Goal: Entertainment & Leisure: Consume media (video, audio)

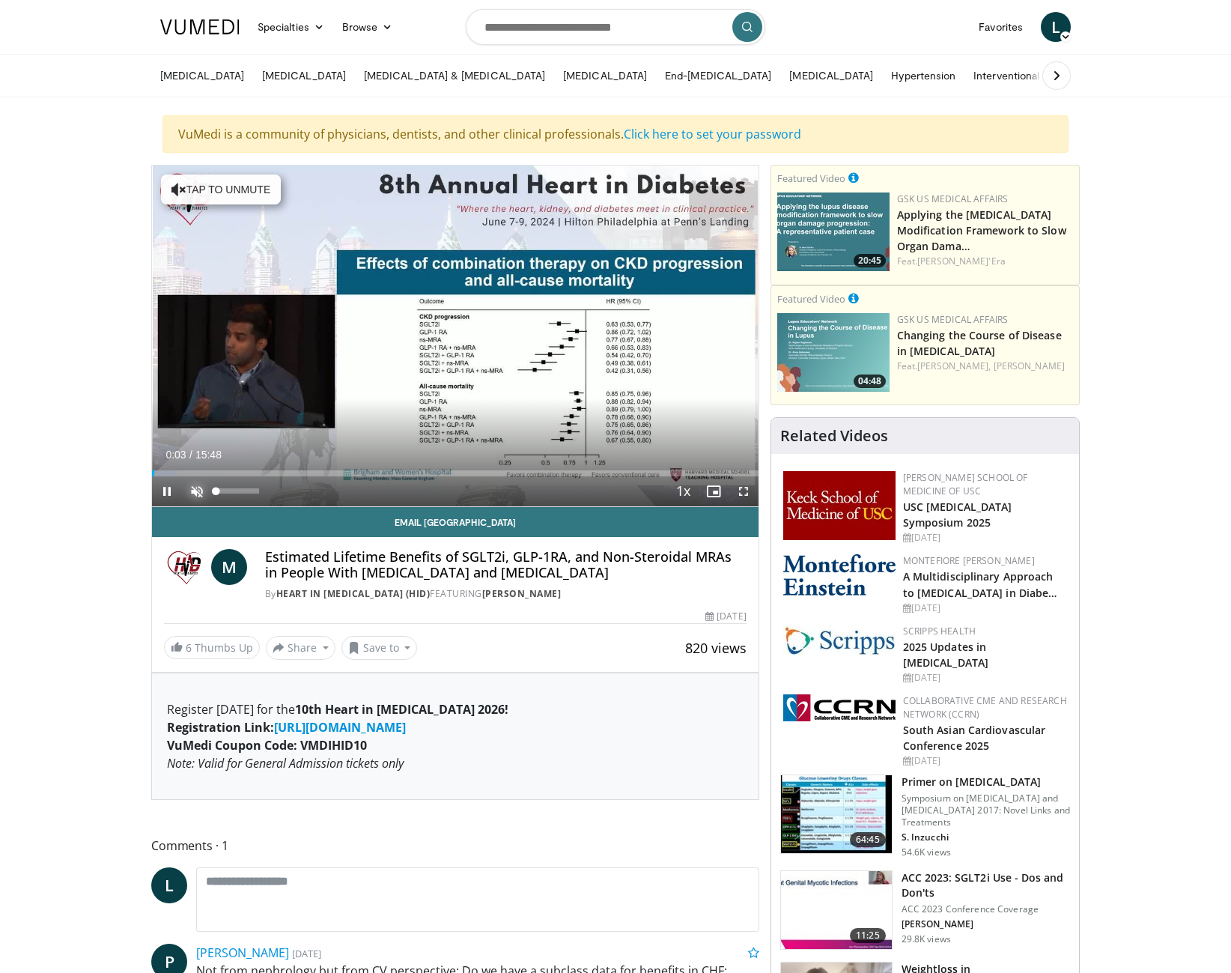
click at [197, 492] on span "Video Player" at bounding box center [197, 491] width 30 height 30
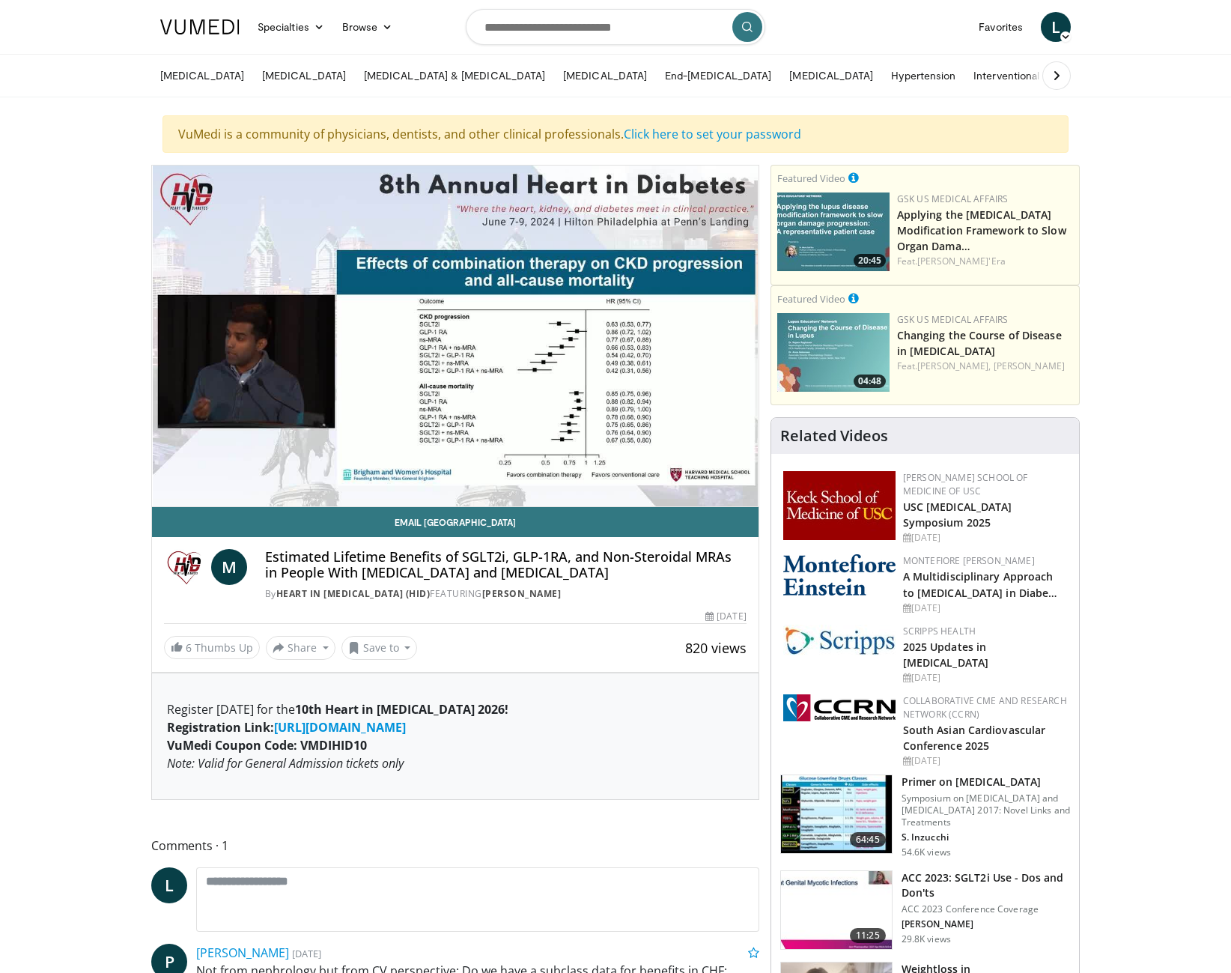
click at [256, 490] on video-js "**********" at bounding box center [455, 335] width 607 height 341
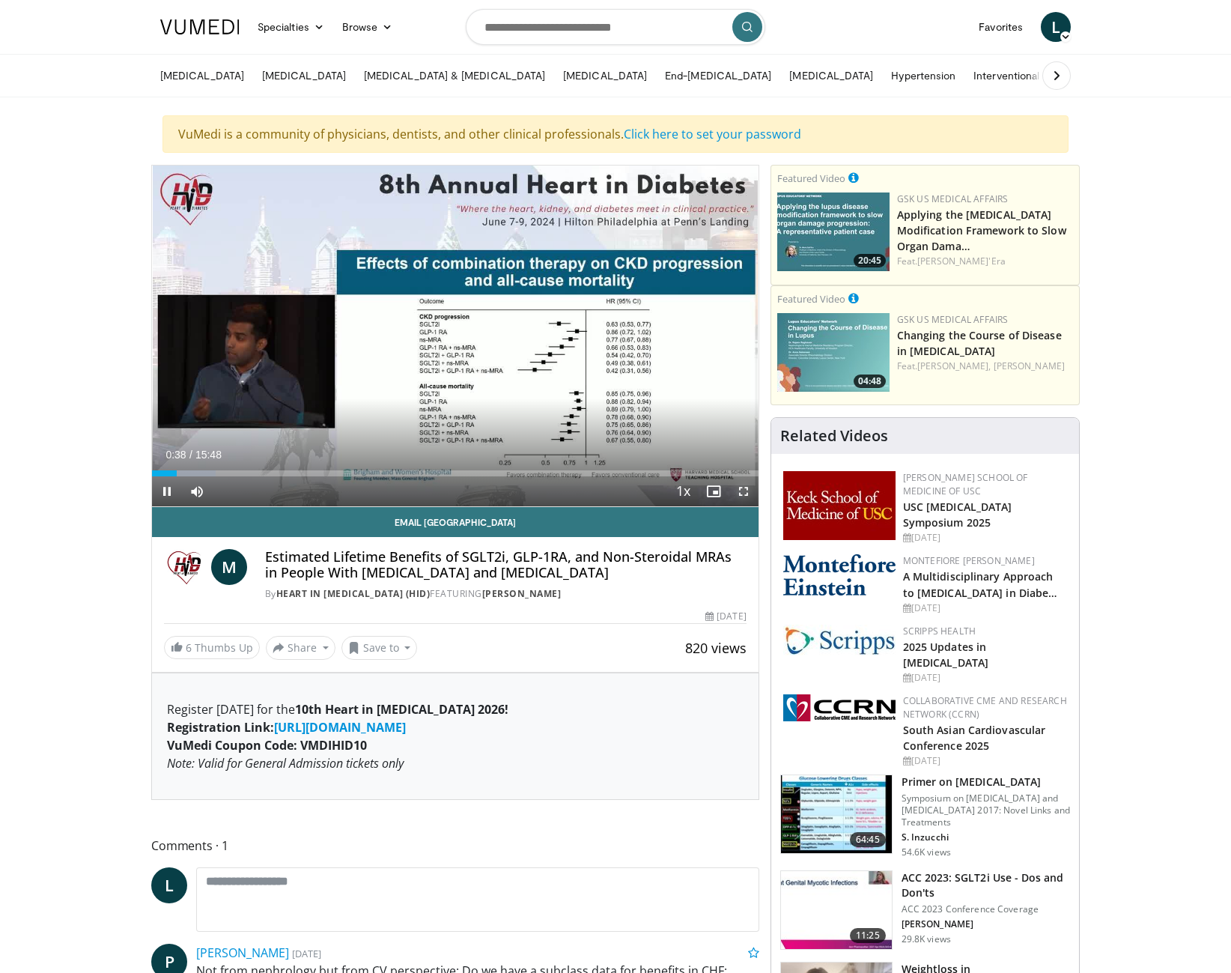
click at [745, 490] on span "Video Player" at bounding box center [744, 491] width 30 height 30
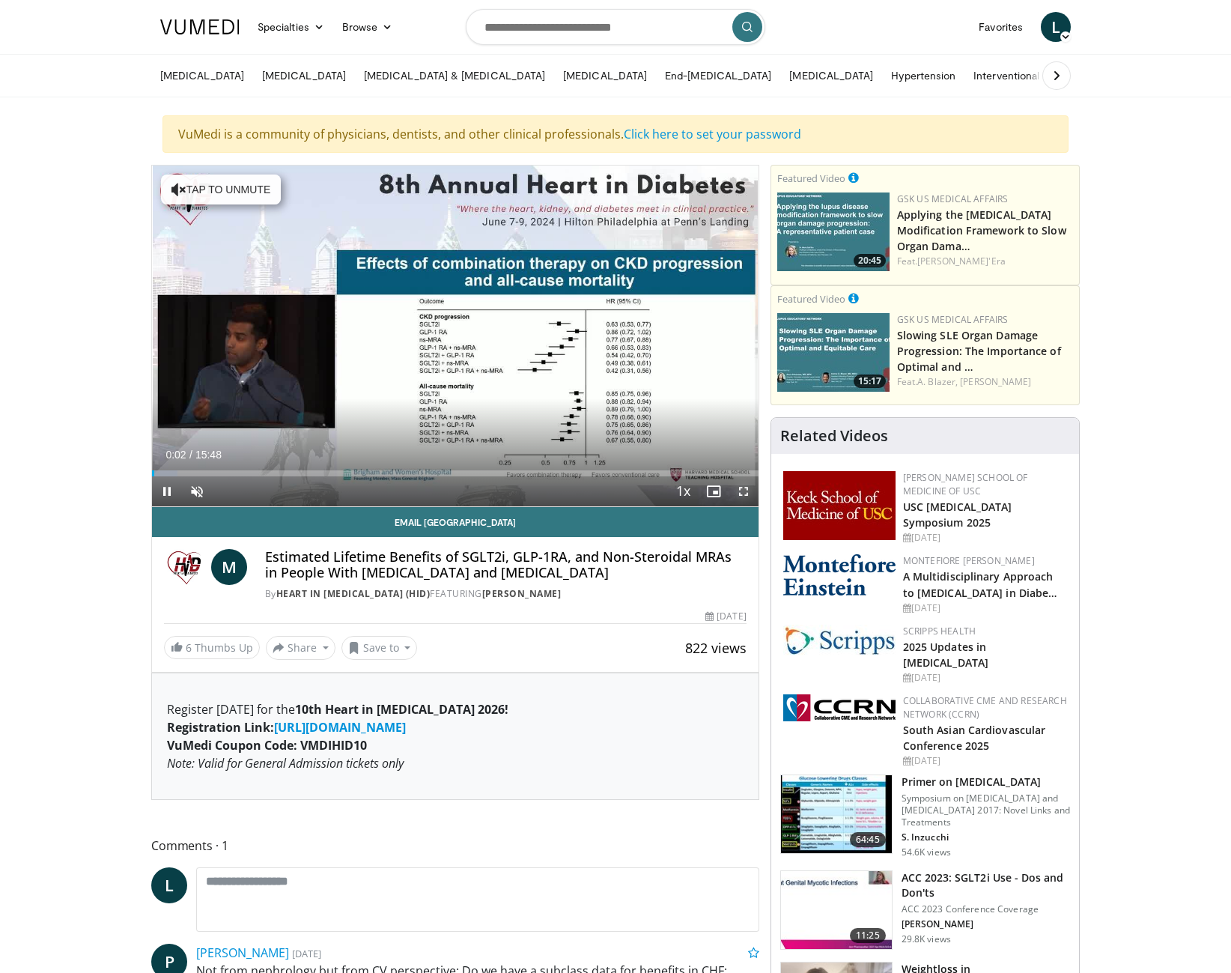
click at [743, 492] on span "Video Player" at bounding box center [744, 491] width 30 height 30
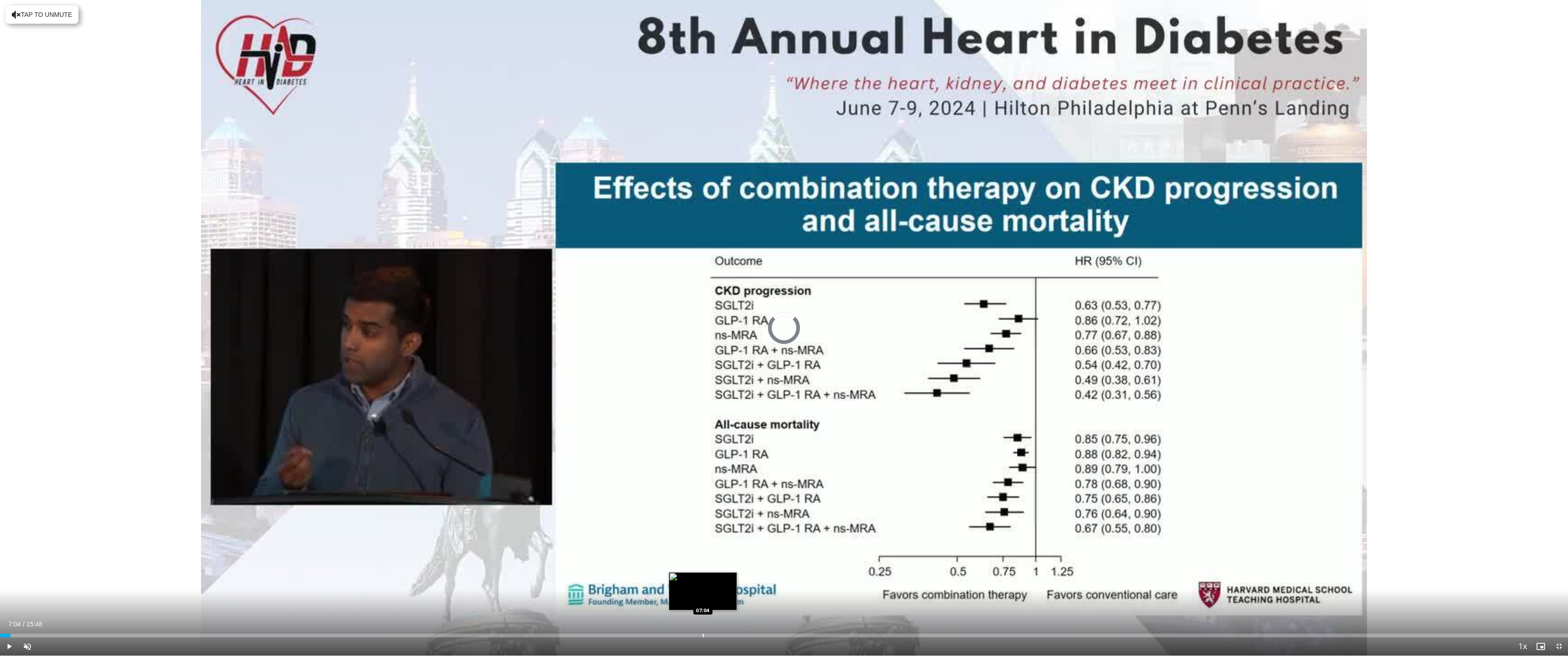
click at [703, 591] on div "Progress Bar" at bounding box center [703, 636] width 1 height 4
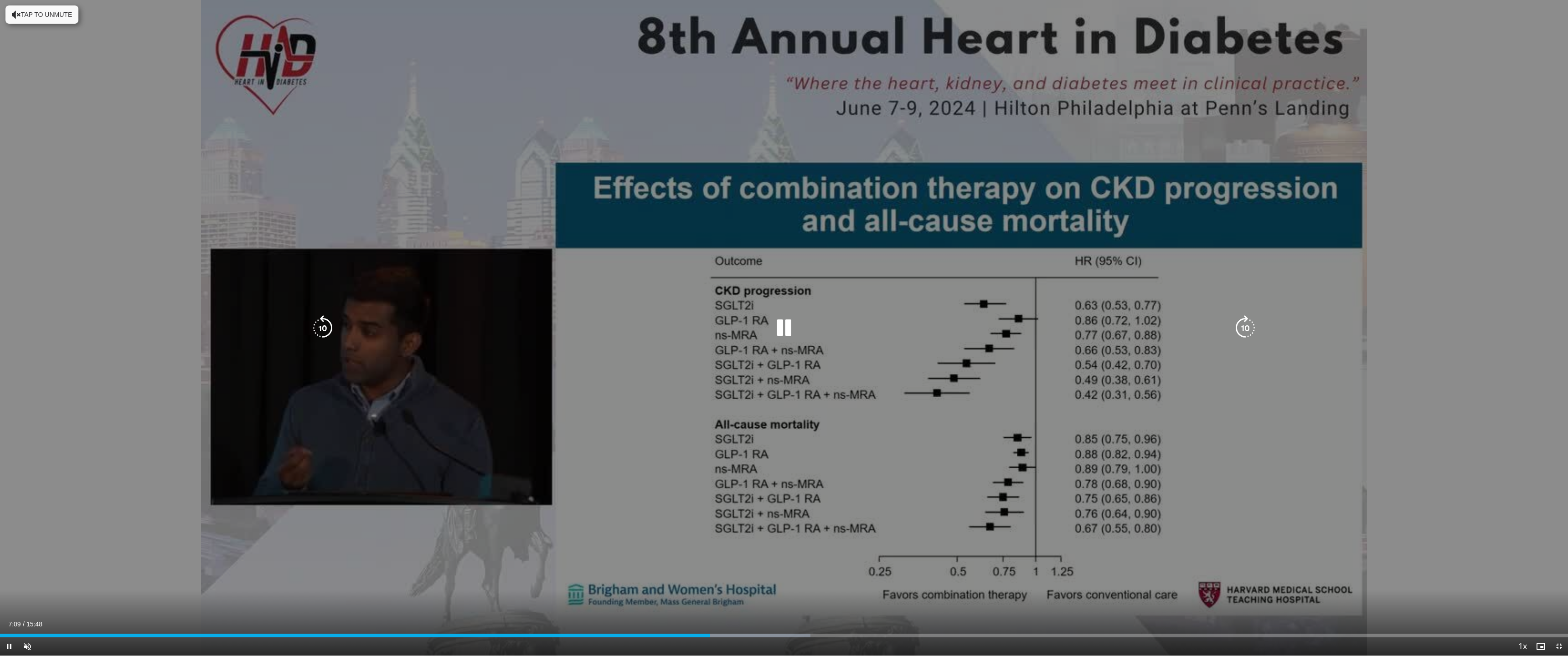
click at [749, 324] on icon "Video Player" at bounding box center [784, 328] width 26 height 26
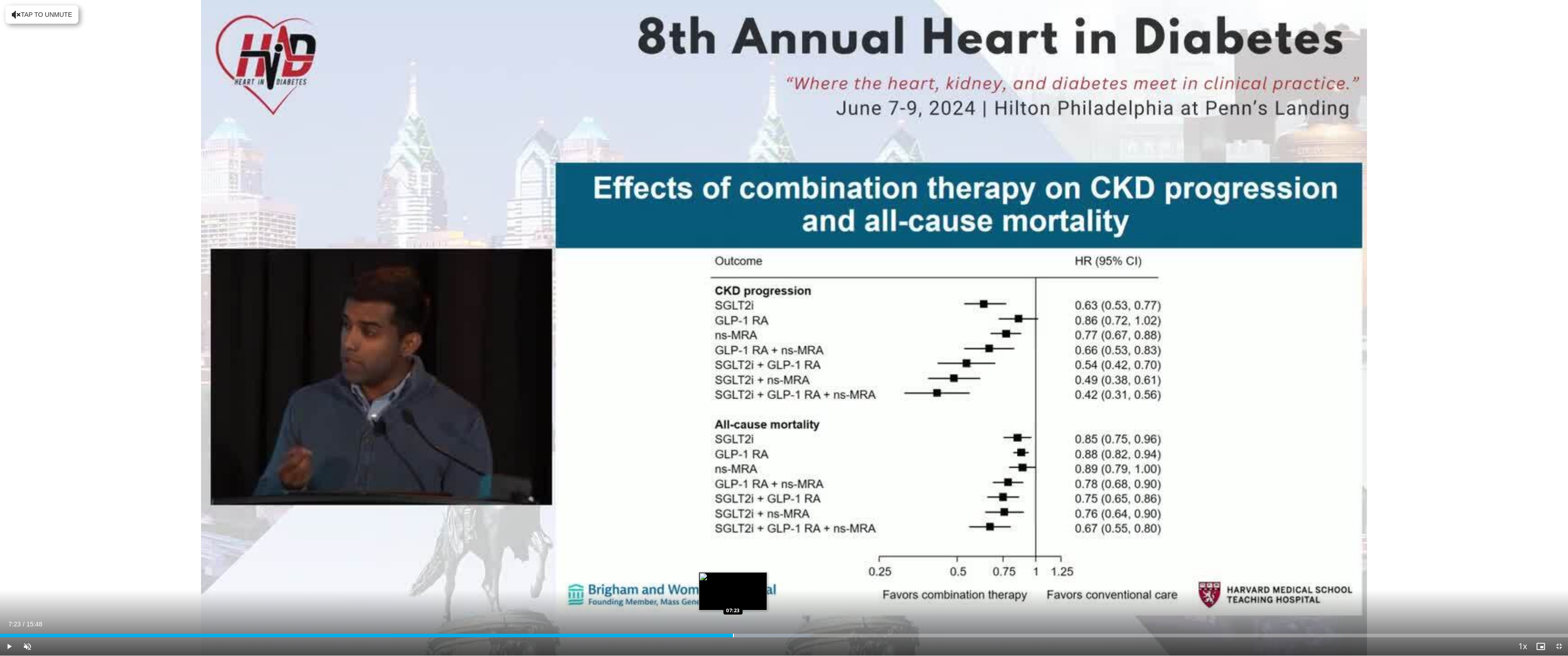
click at [733, 591] on div "Progress Bar" at bounding box center [733, 636] width 1 height 4
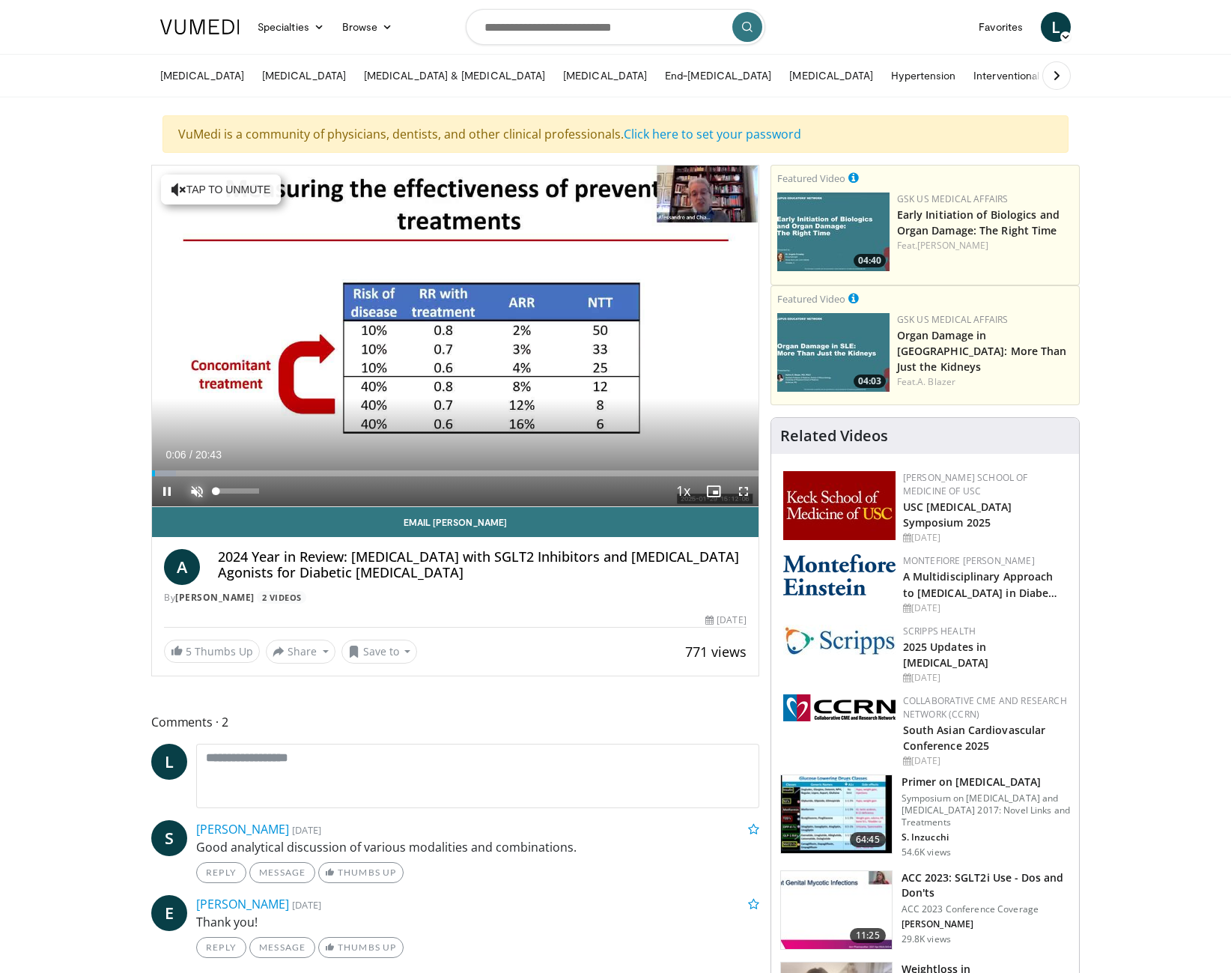
click at [195, 486] on span "Video Player" at bounding box center [197, 491] width 30 height 30
click at [590, 476] on div "Progress Bar" at bounding box center [590, 473] width 1 height 6
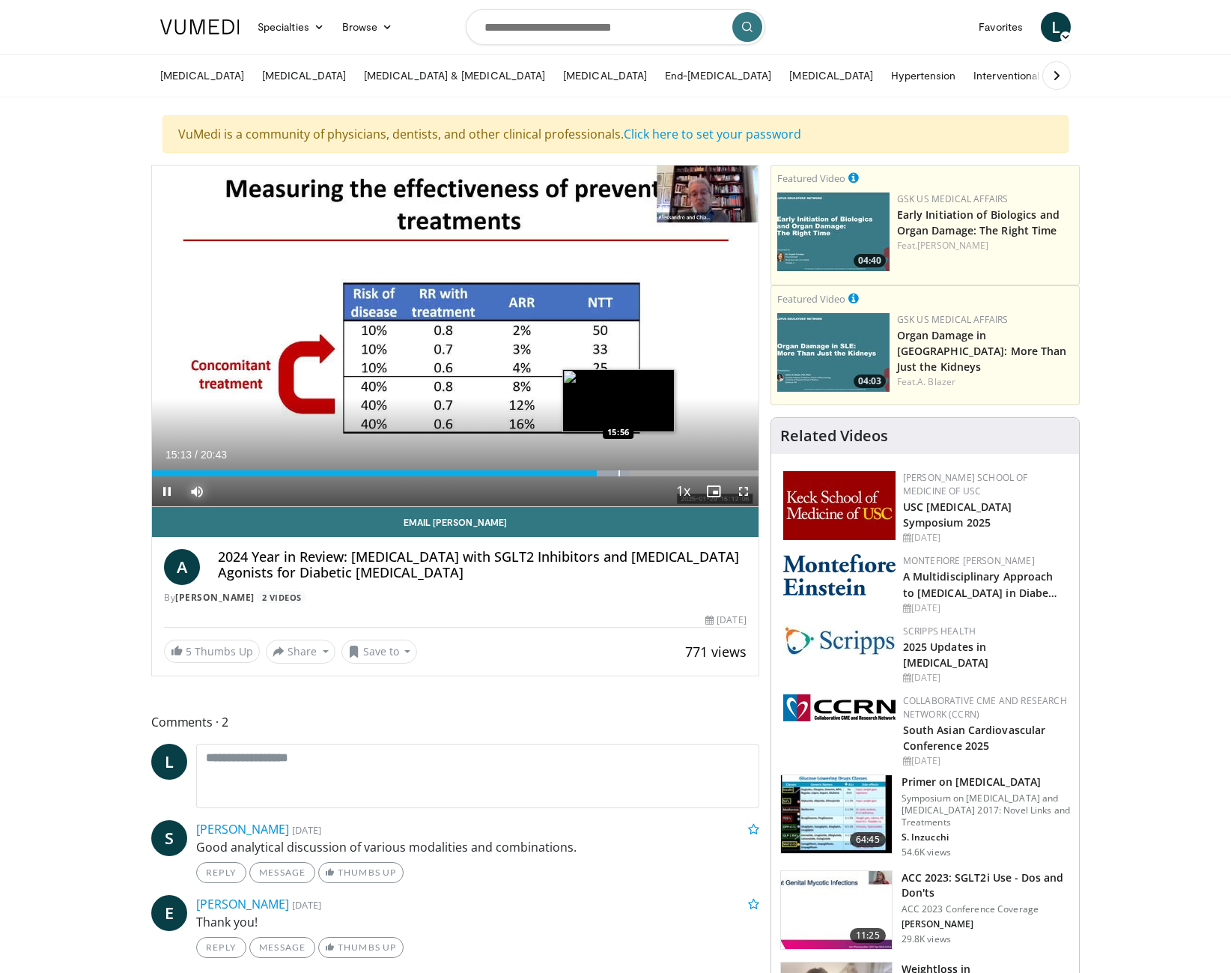
click at [619, 476] on div "Progress Bar" at bounding box center [619, 473] width 1 height 6
click at [647, 476] on div "Progress Bar" at bounding box center [647, 473] width 1 height 6
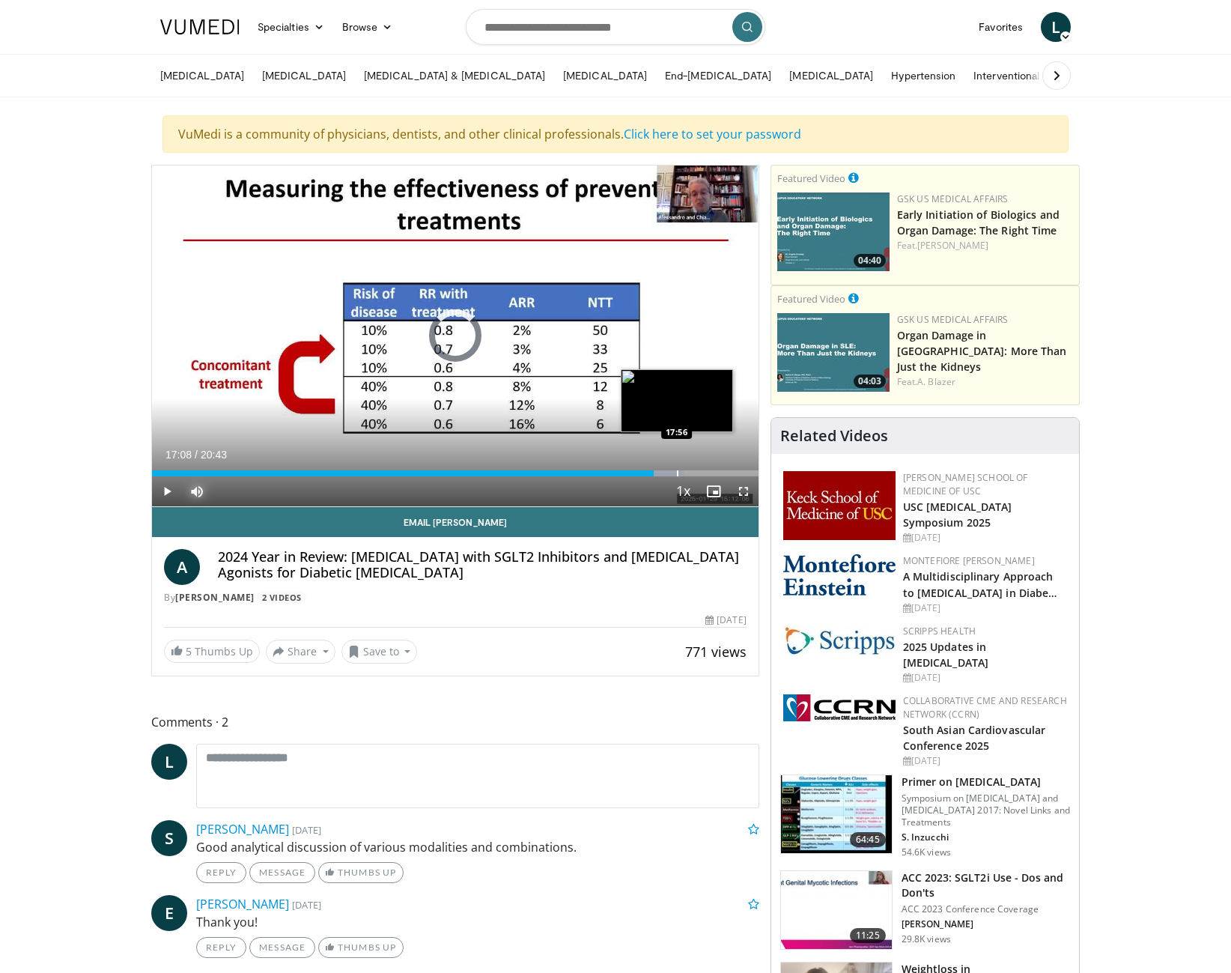
click at [677, 475] on div "Progress Bar" at bounding box center [677, 473] width 1 height 6
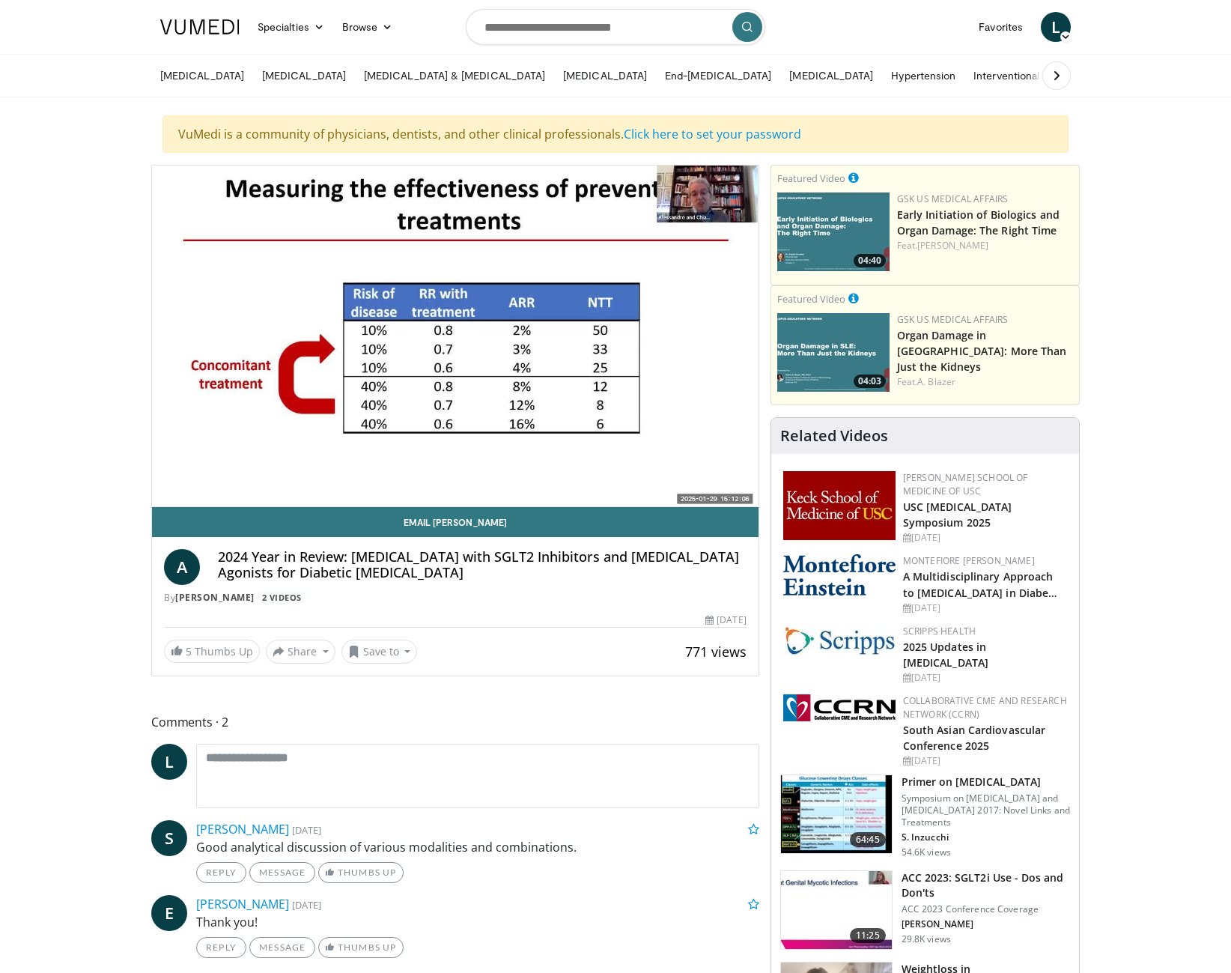
click at [701, 475] on video-js "**********" at bounding box center [455, 335] width 607 height 341
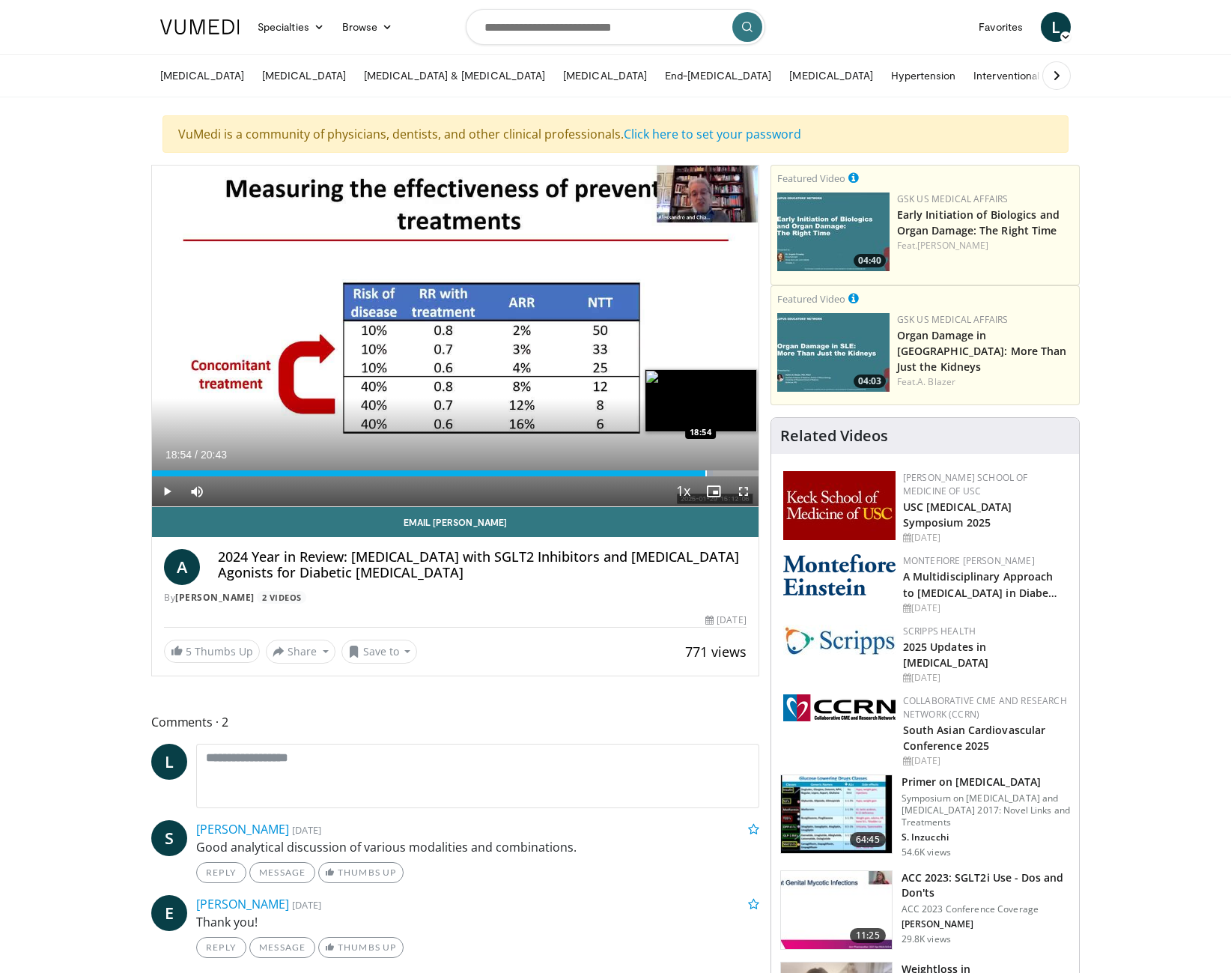
click at [705, 473] on div "Progress Bar" at bounding box center [705, 473] width 1 height 6
click at [721, 473] on div "Progress Bar" at bounding box center [721, 473] width 1 height 6
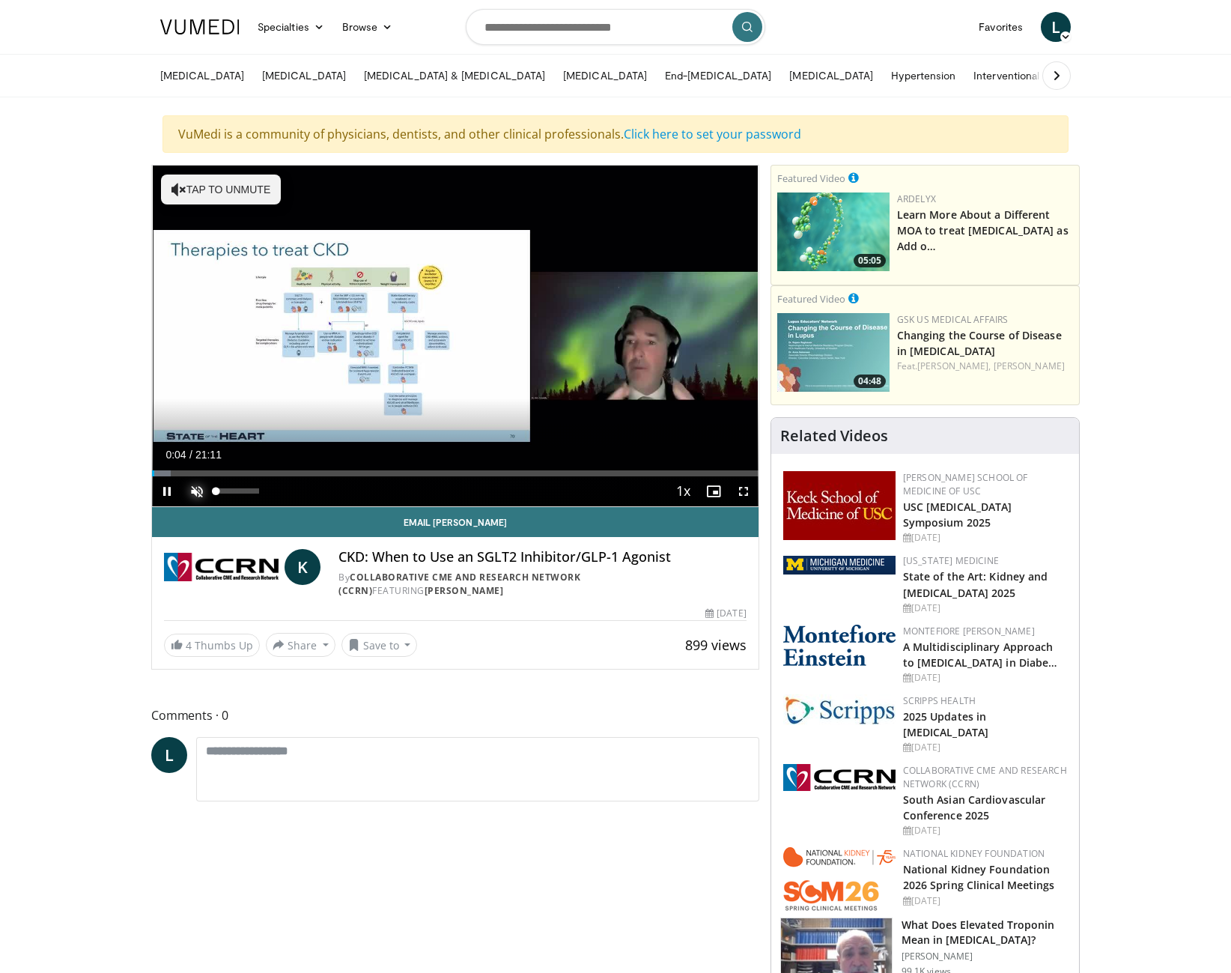
click at [200, 487] on span "Video Player" at bounding box center [197, 491] width 30 height 30
click at [740, 487] on span "Video Player" at bounding box center [744, 491] width 30 height 30
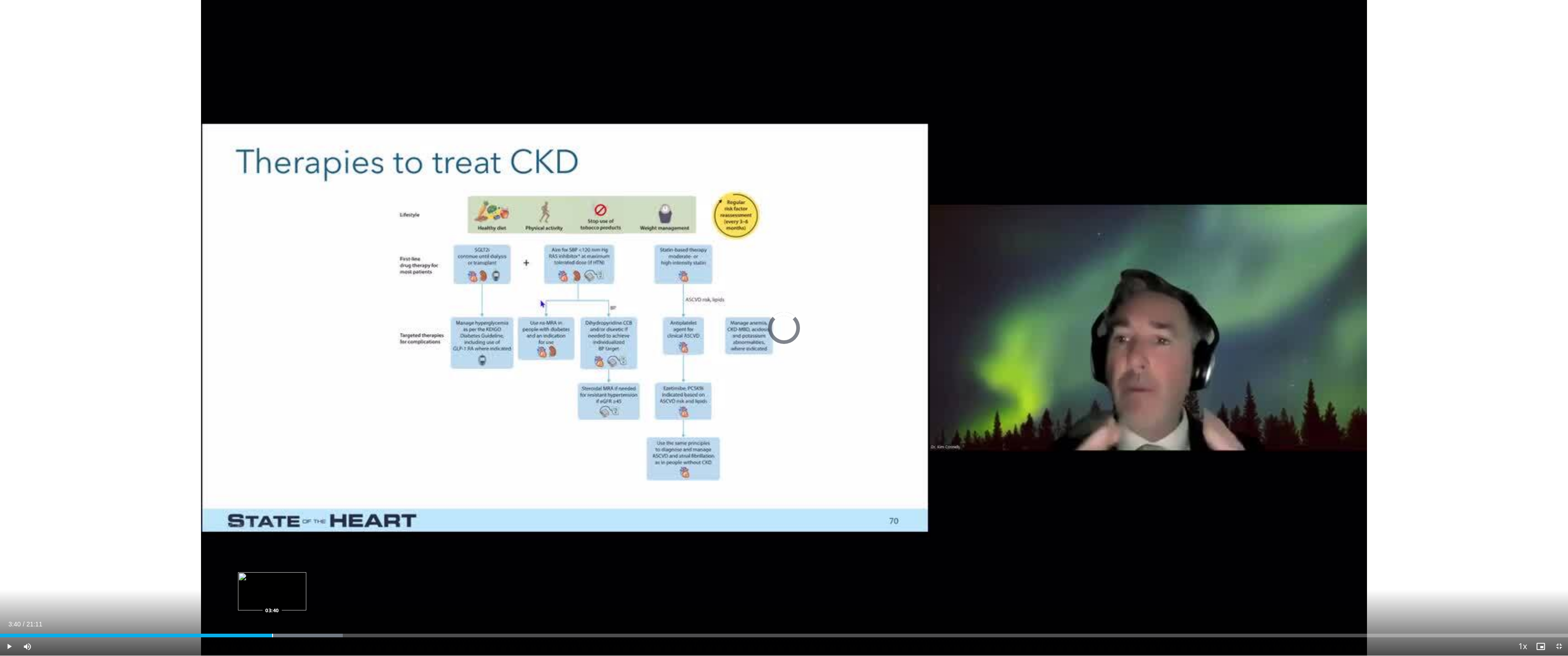
click at [272, 591] on div "Loaded : 21.85% 03:33 03:40" at bounding box center [784, 636] width 1568 height 4
click at [284, 591] on div "Progress Bar" at bounding box center [284, 636] width 1 height 4
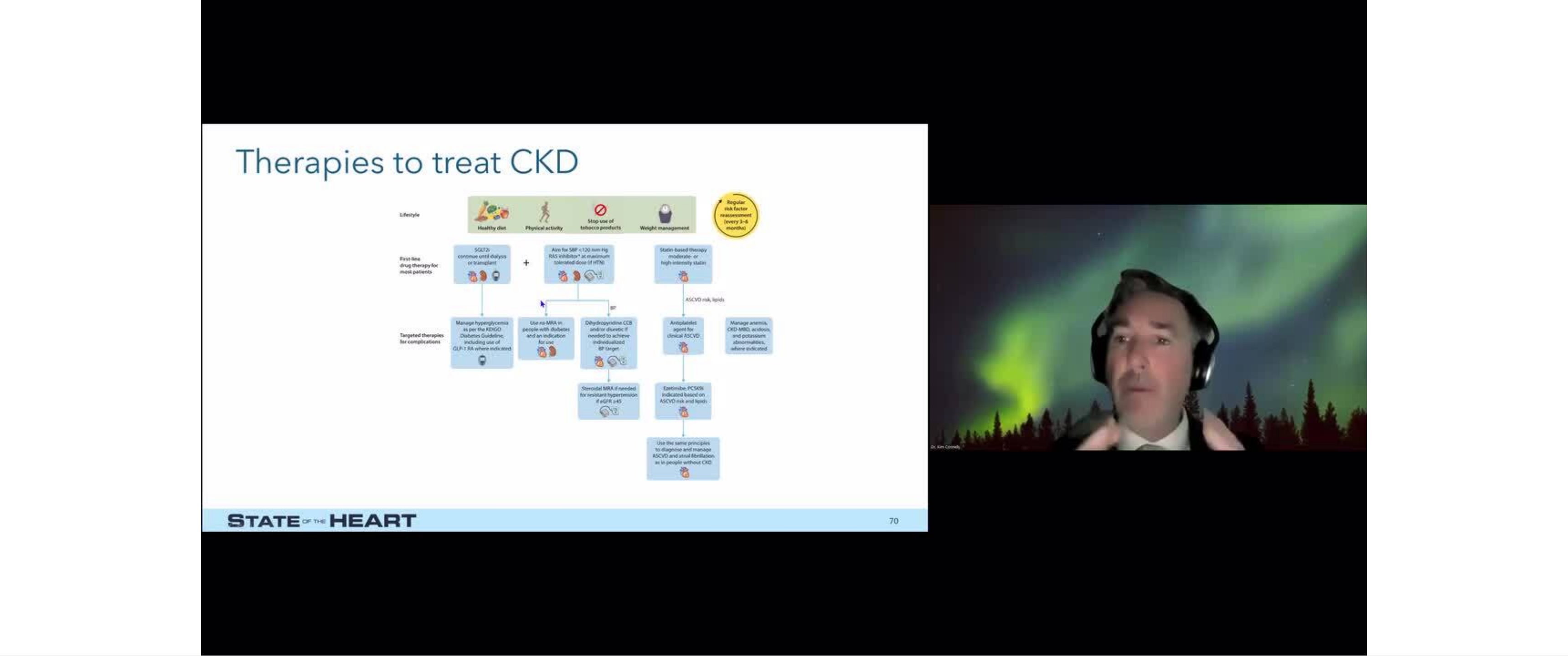
click at [299, 591] on div "10 seconds Tap to unmute" at bounding box center [784, 328] width 1568 height 656
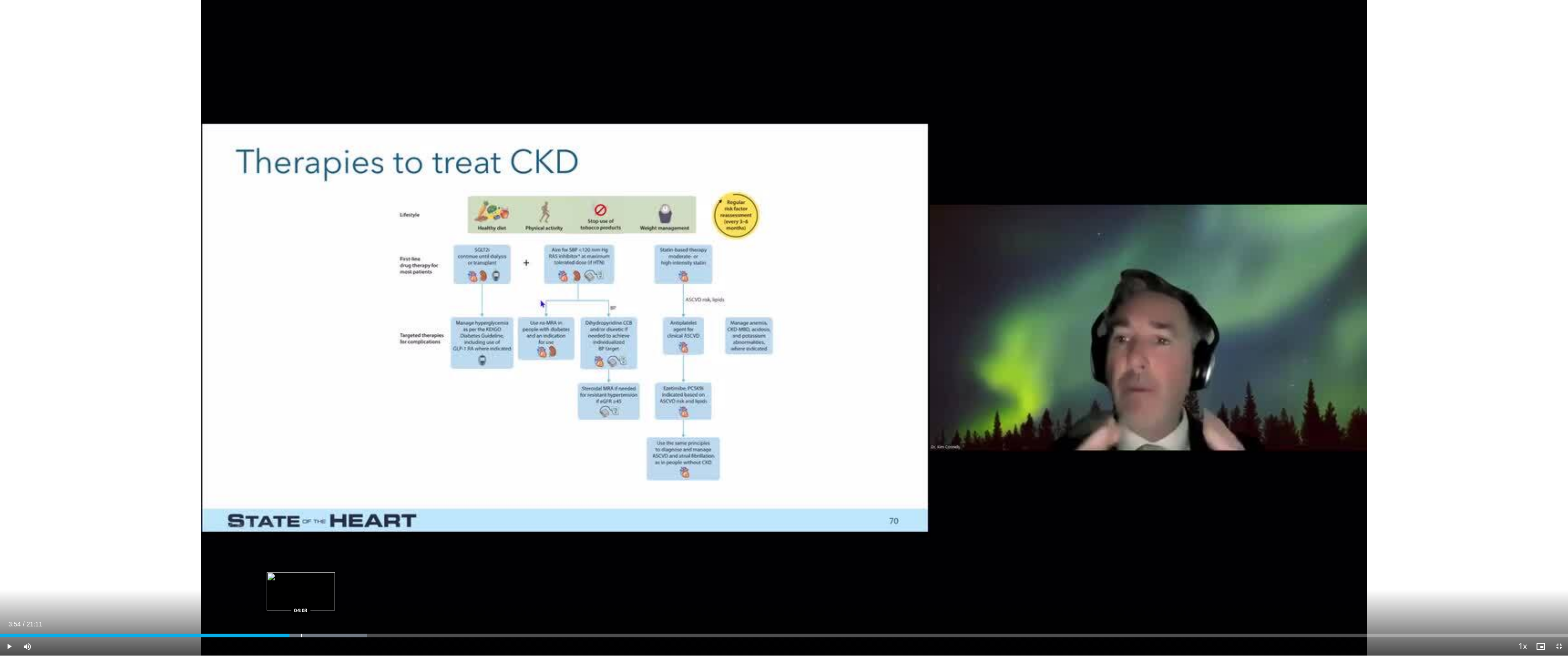
click at [301, 591] on div "Progress Bar" at bounding box center [301, 636] width 1 height 4
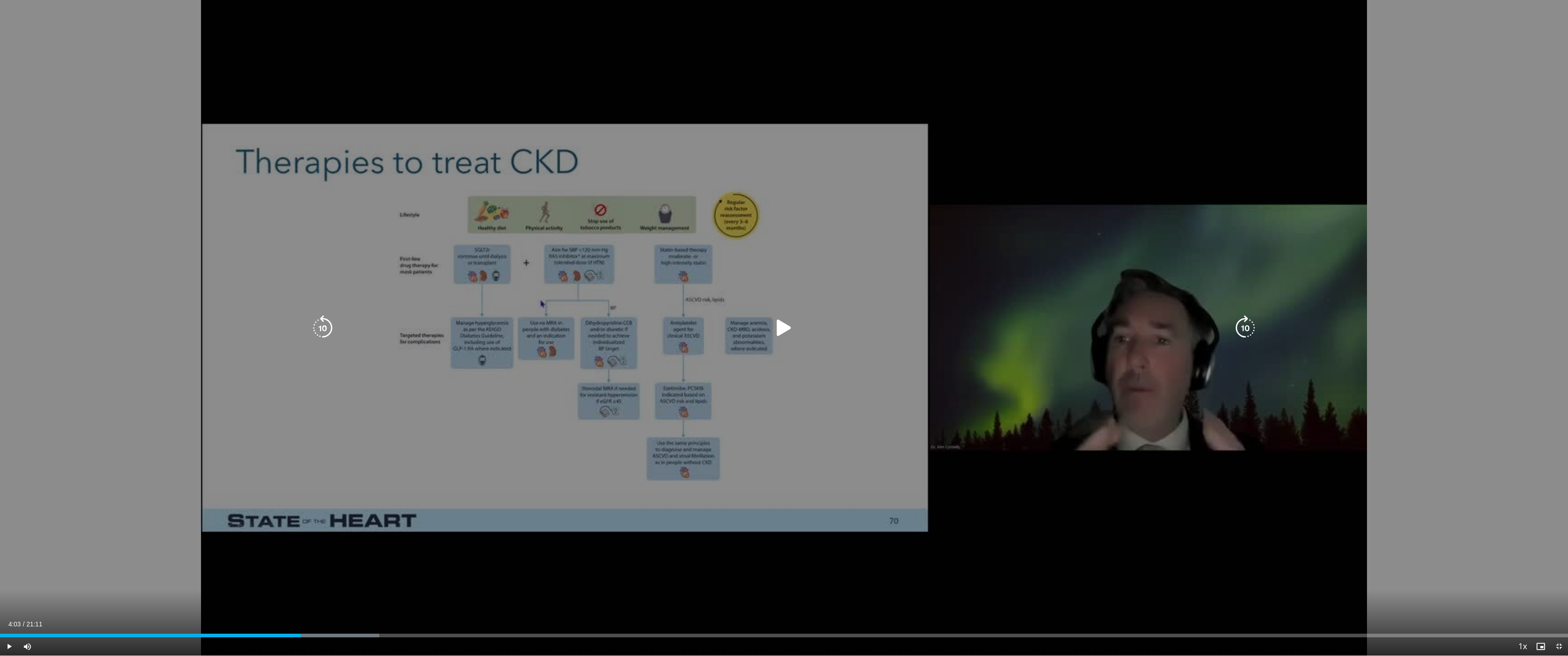
click at [749, 325] on icon "Video Player" at bounding box center [784, 328] width 26 height 26
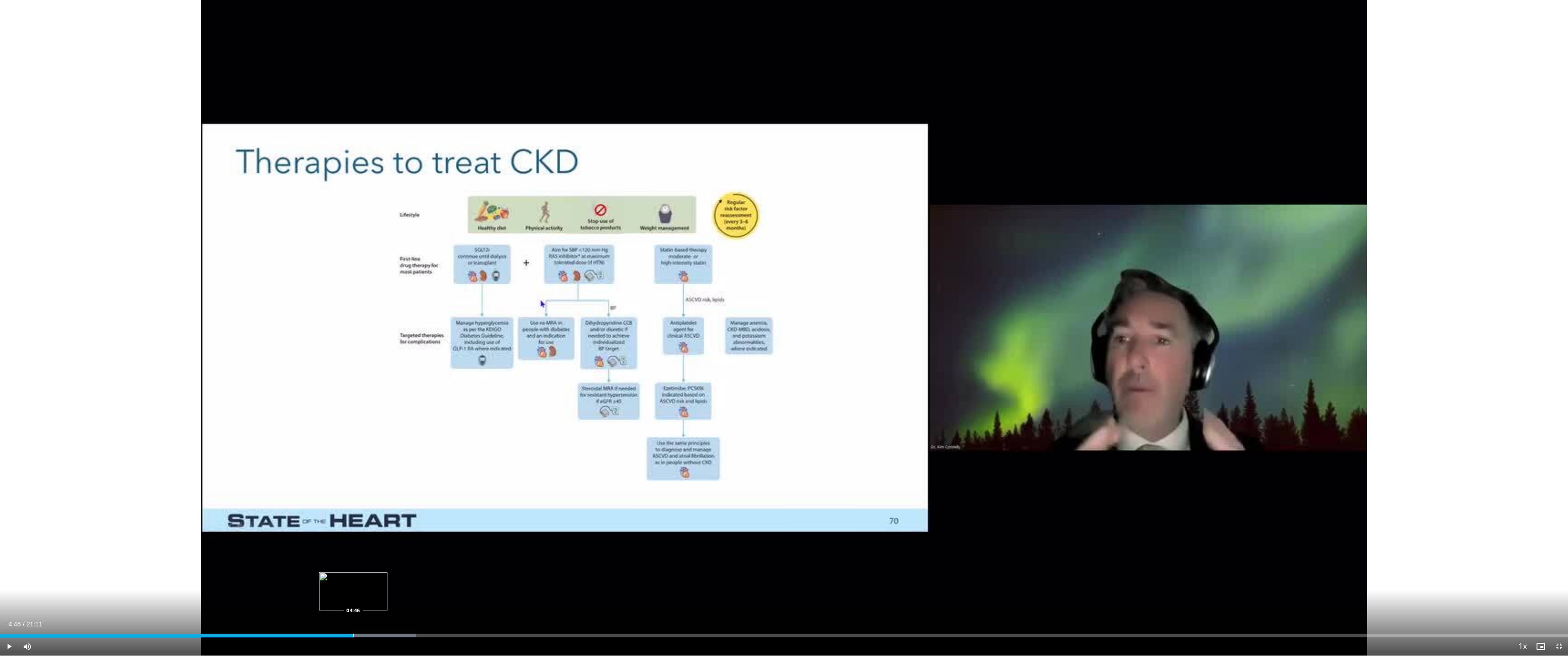
click at [353, 591] on div "Progress Bar" at bounding box center [353, 636] width 1 height 4
click at [388, 591] on div "Progress Bar" at bounding box center [388, 636] width 1 height 4
click at [500, 591] on div "Loaded : 35.90% 06:45 06:44" at bounding box center [784, 636] width 1568 height 4
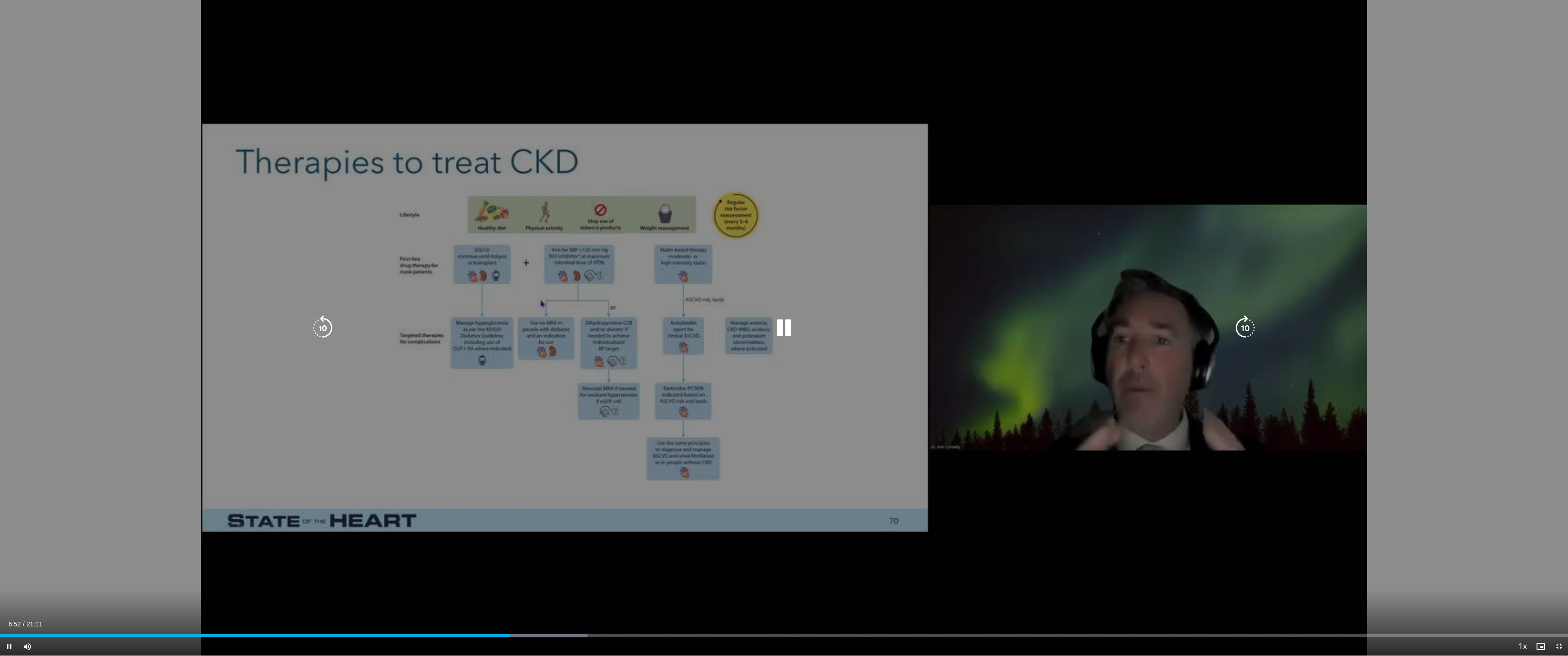
click at [525, 591] on div "Loaded : 37.46% 06:53 07:05" at bounding box center [784, 636] width 1568 height 4
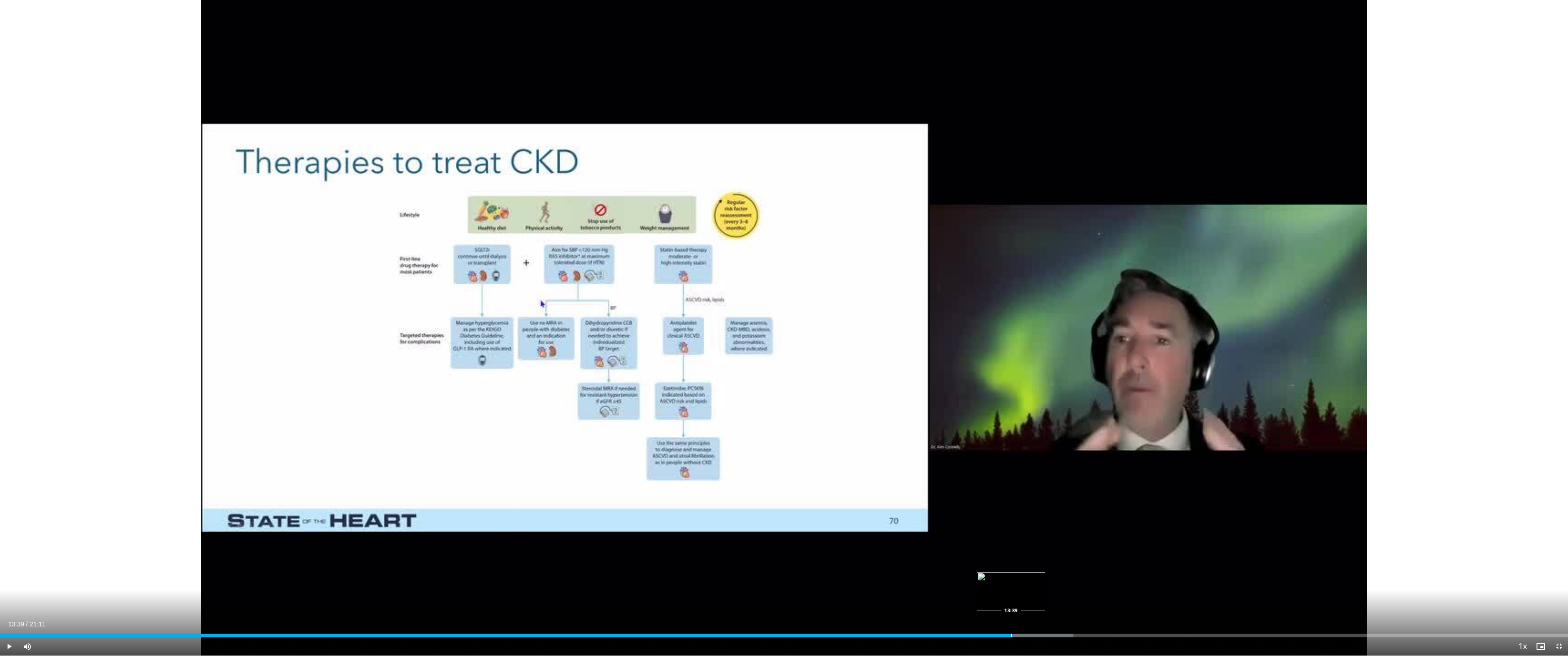
click at [749, 591] on div "Progress Bar" at bounding box center [1011, 636] width 1 height 4
click at [749, 591] on div "Progress Bar" at bounding box center [1062, 636] width 1 height 4
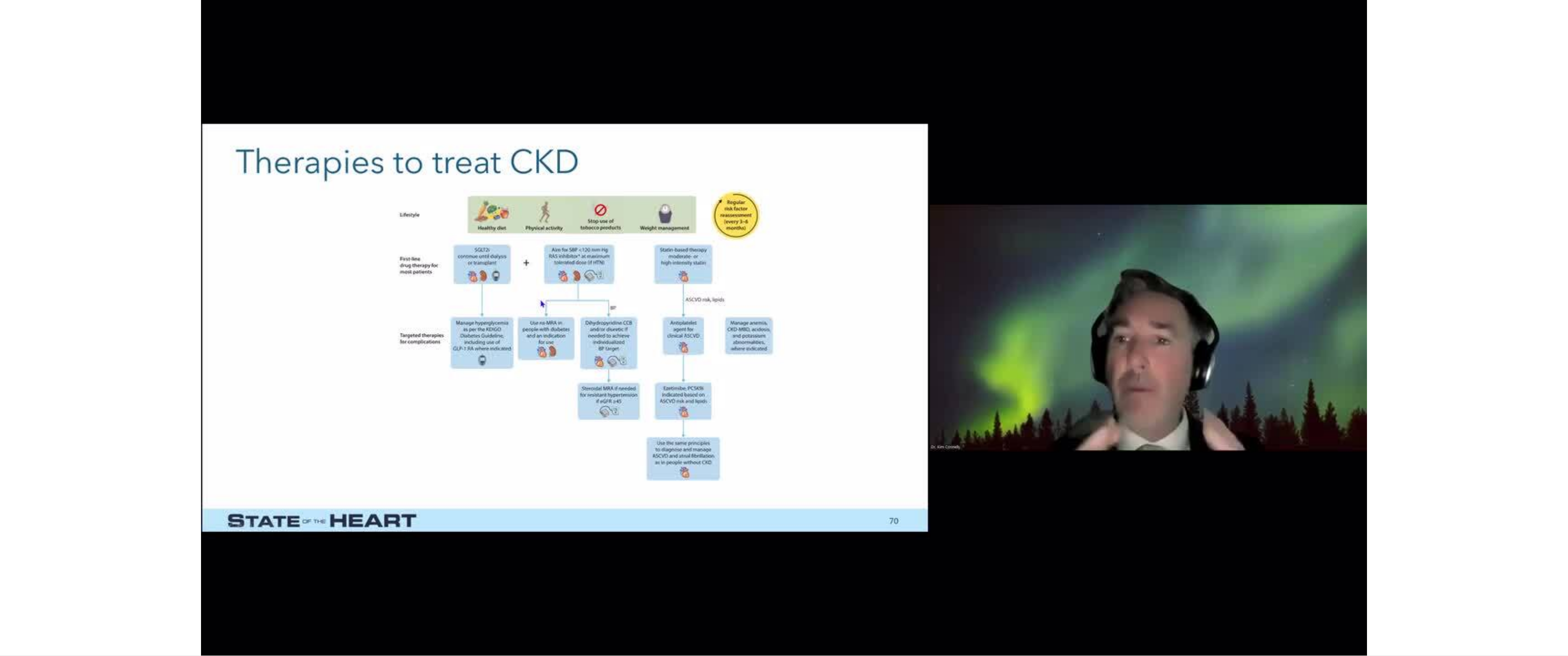
click at [749, 591] on video-js "**********" at bounding box center [784, 328] width 1568 height 656
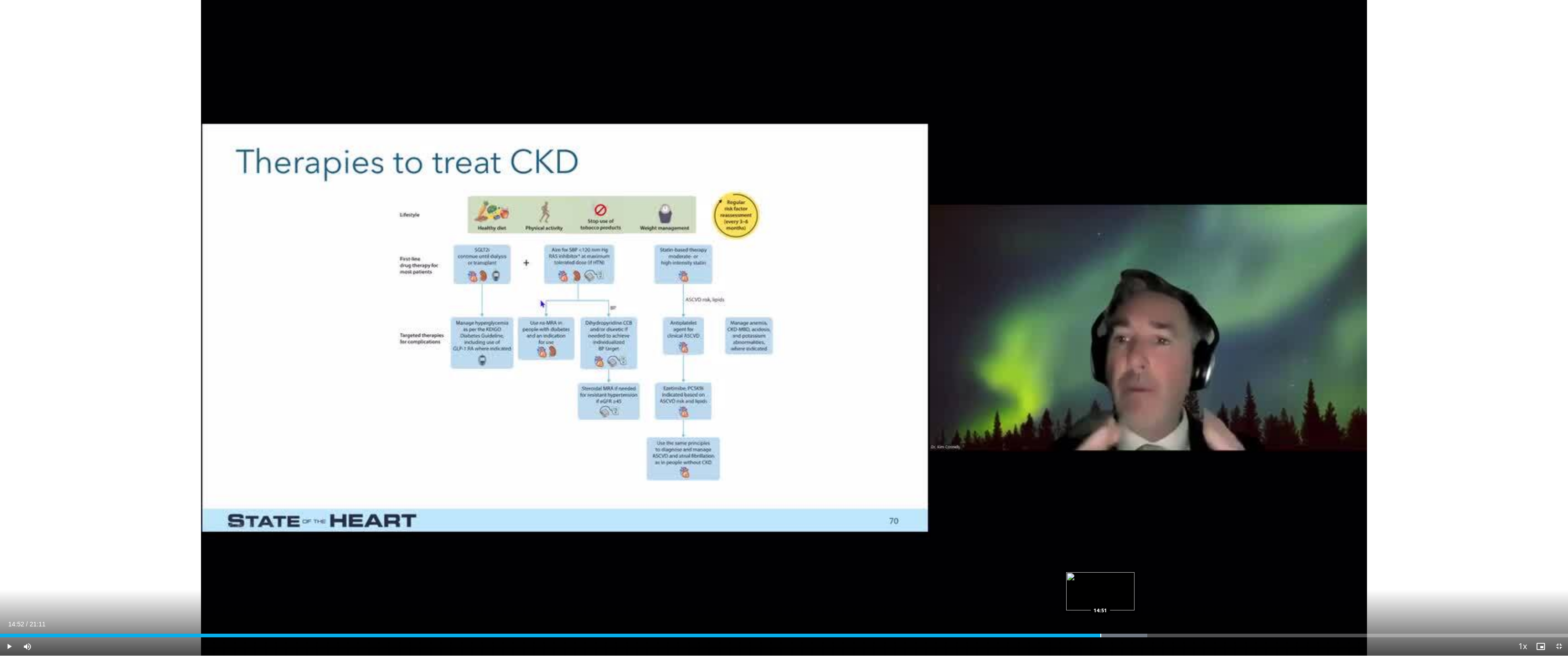
click at [749, 591] on div "Progress Bar" at bounding box center [1101, 636] width 1 height 4
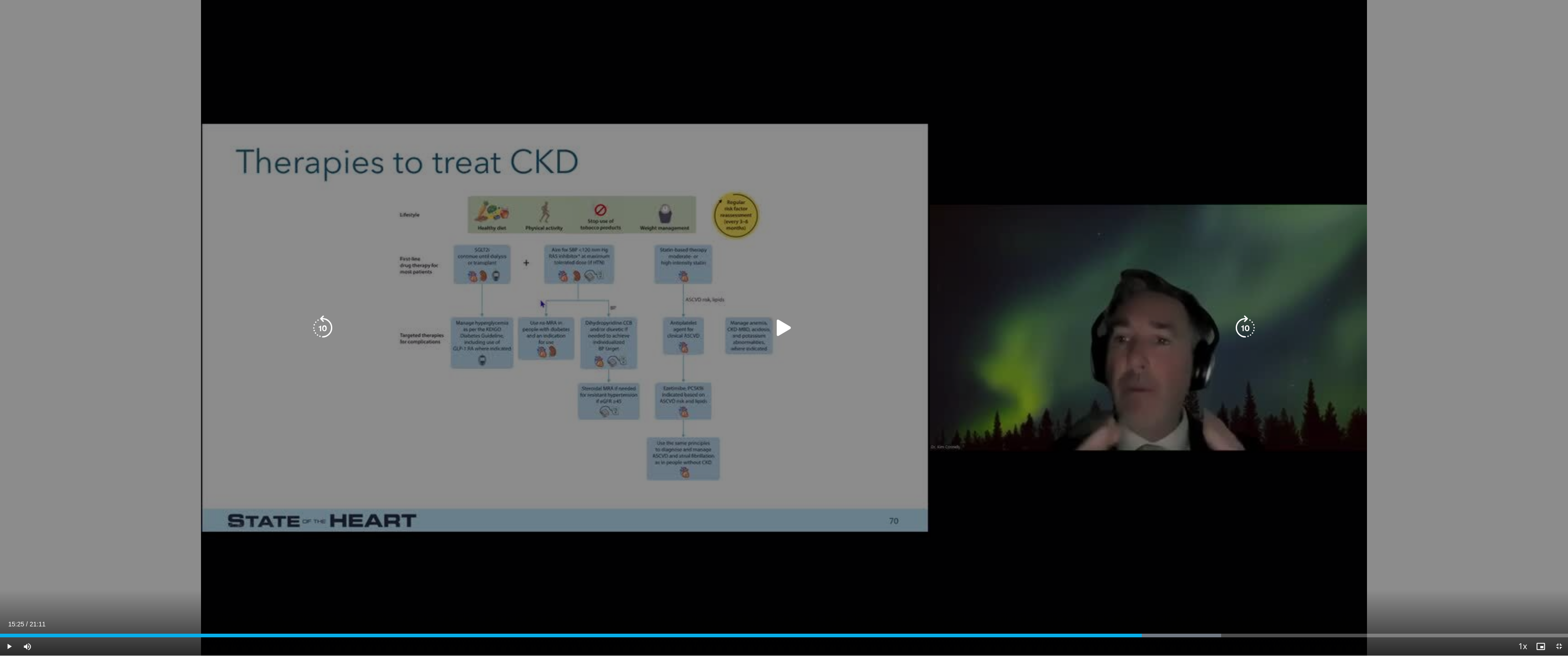
click at [749, 591] on div "Loaded : 77.89% 15:25 15:35" at bounding box center [784, 636] width 1568 height 4
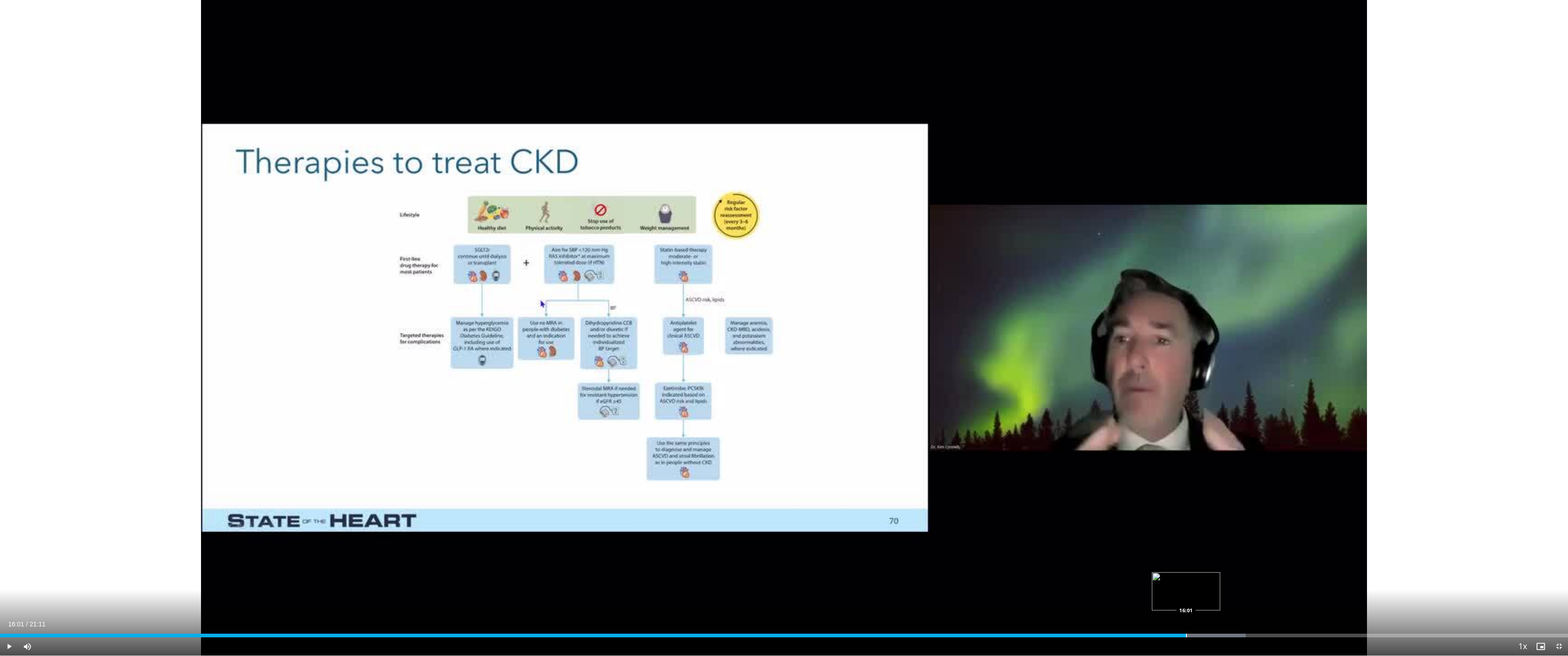
click at [749, 591] on div "Progress Bar" at bounding box center [1186, 636] width 1 height 4
click at [749, 591] on div "Progress Bar" at bounding box center [1214, 636] width 1 height 4
